Goal: Task Accomplishment & Management: Manage account settings

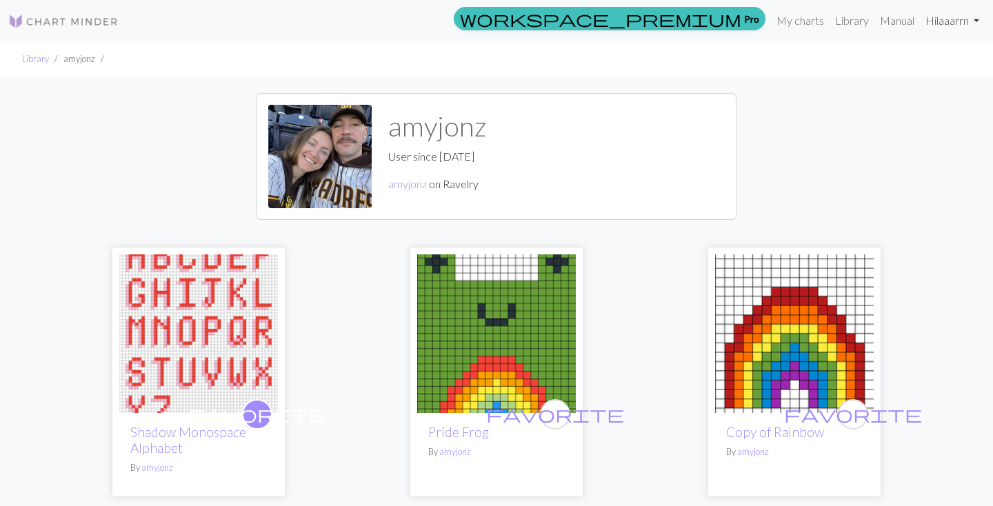
click at [955, 29] on link "Hi laaarrn" at bounding box center [952, 21] width 65 height 28
click at [789, 26] on link "My charts" at bounding box center [800, 21] width 59 height 28
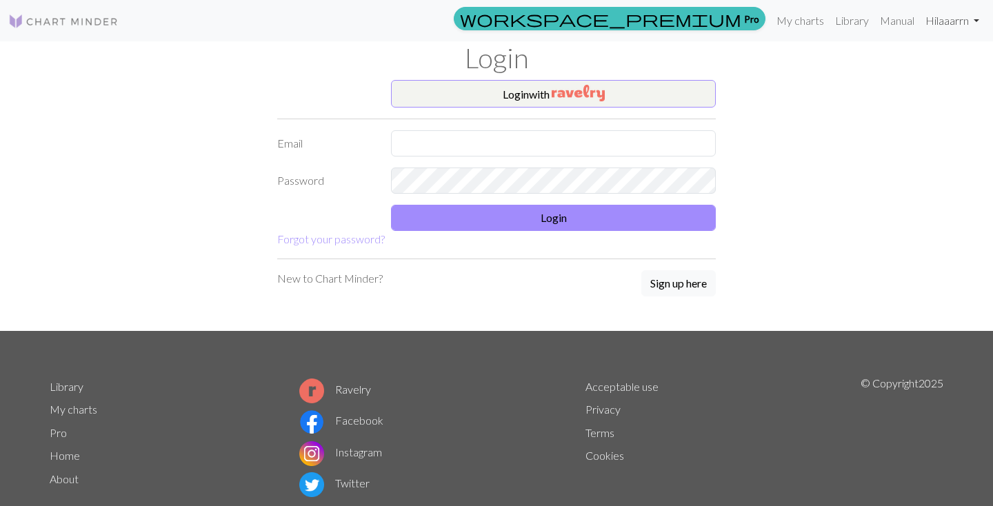
click at [946, 24] on link "Hi laaarrn" at bounding box center [952, 21] width 65 height 28
click at [912, 59] on link "Account settings" at bounding box center [928, 59] width 89 height 28
click at [615, 92] on button "Login with" at bounding box center [553, 94] width 325 height 28
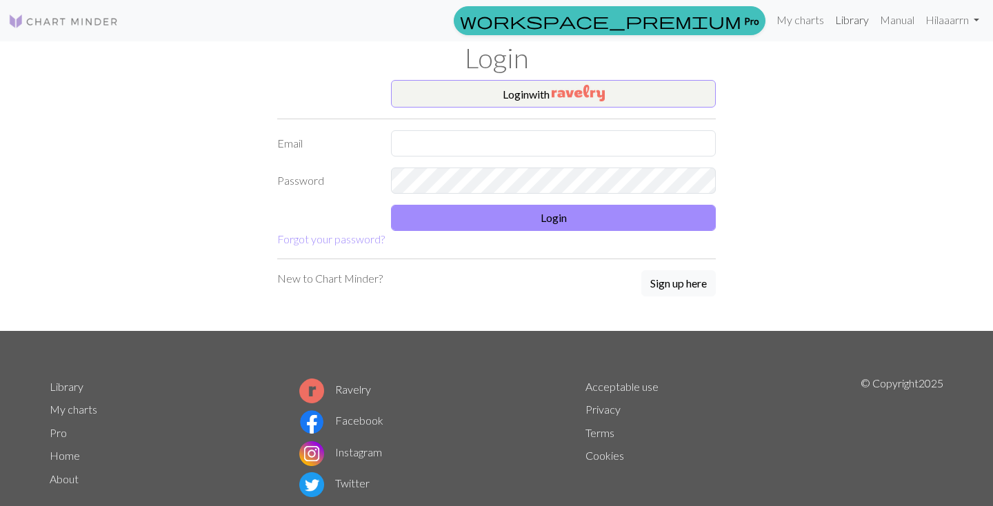
click at [850, 23] on link "Library" at bounding box center [852, 20] width 45 height 28
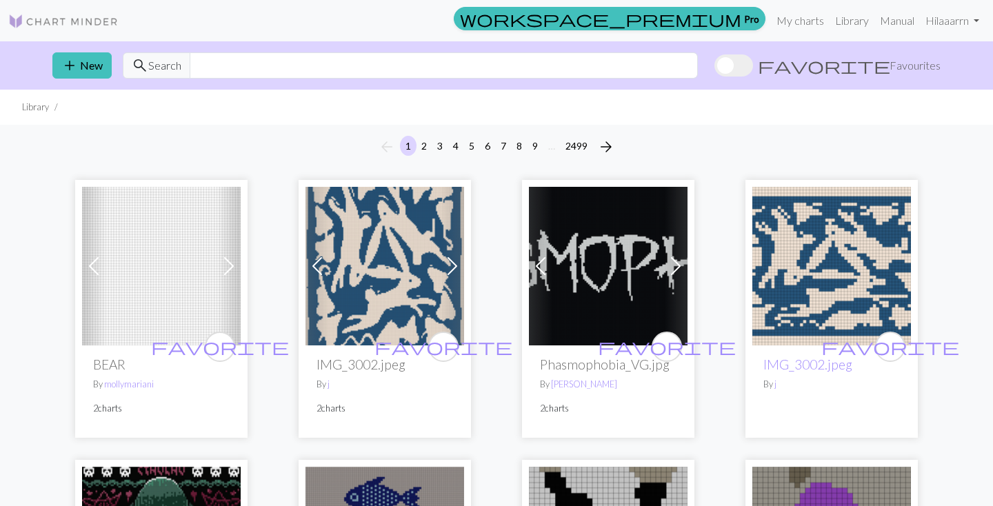
click at [904, 68] on span "Favourites" at bounding box center [915, 65] width 51 height 17
click at [715, 67] on input "favorite Favourites" at bounding box center [715, 67] width 0 height 0
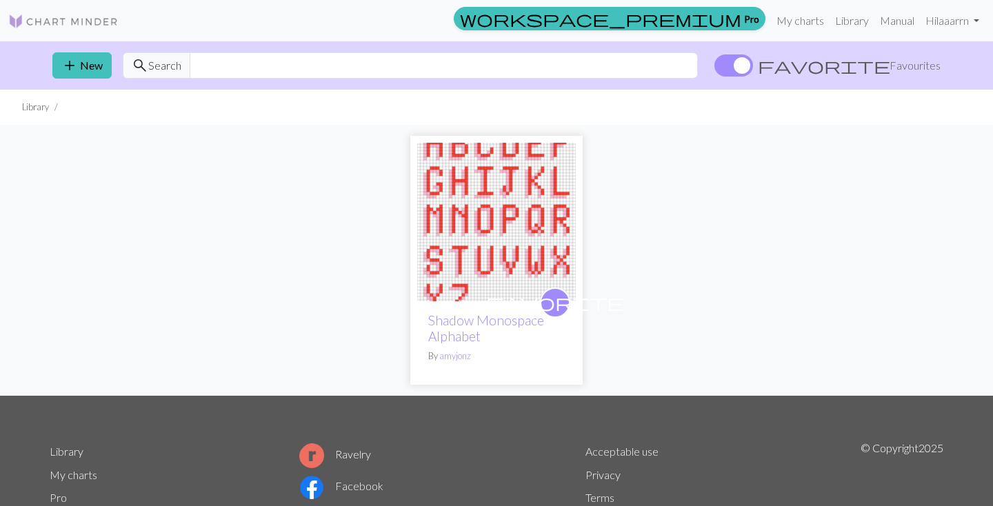
click at [469, 259] on img at bounding box center [496, 222] width 159 height 159
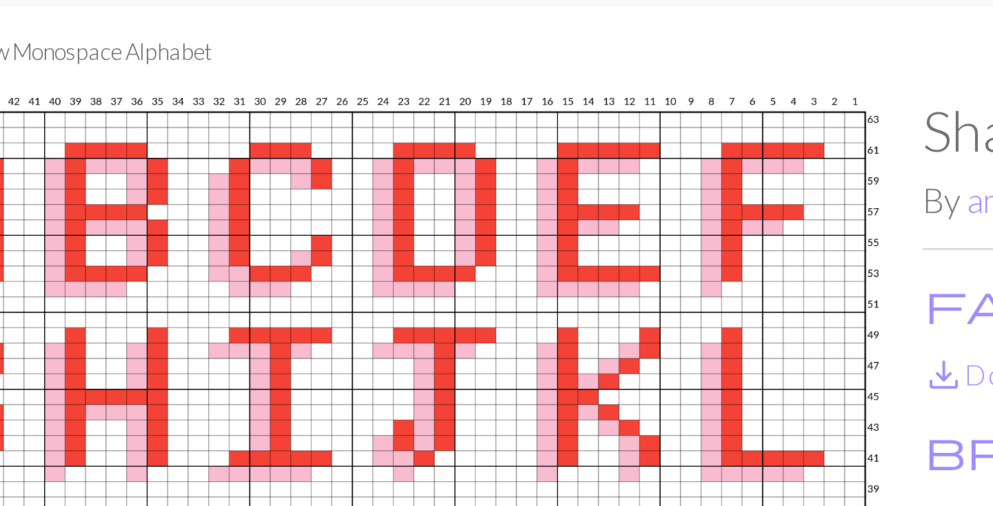
click at [465, 94] on img at bounding box center [273, 279] width 447 height 405
